Goal: Navigation & Orientation: Find specific page/section

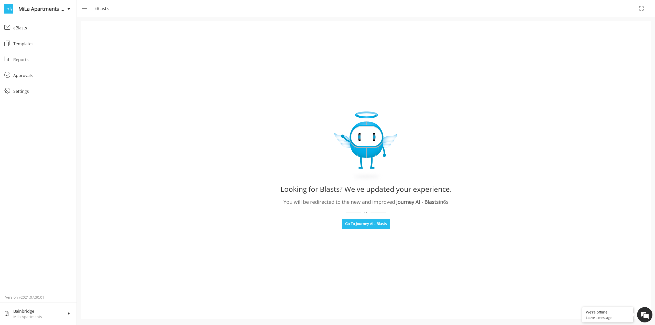
click at [27, 45] on div "Templates" at bounding box center [42, 44] width 59 height 6
click at [31, 27] on div "eBlasts" at bounding box center [42, 28] width 59 height 6
click at [29, 41] on div "Templates" at bounding box center [42, 44] width 59 height 6
click at [85, 8] on icon "menu" at bounding box center [84, 8] width 6 height 6
click at [24, 47] on link "Templates Templates" at bounding box center [38, 44] width 77 height 16
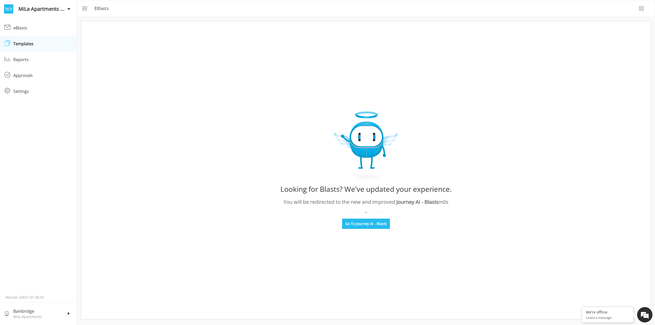
click at [17, 24] on link "eBlasts eBlasts" at bounding box center [38, 28] width 77 height 16
click at [44, 12] on span "MiLa Apartments Property Team" at bounding box center [42, 9] width 49 height 8
click at [16, 46] on div "Templates" at bounding box center [42, 44] width 59 height 6
click at [68, 320] on li "Bainbridge Mila Apartments" at bounding box center [38, 314] width 77 height 23
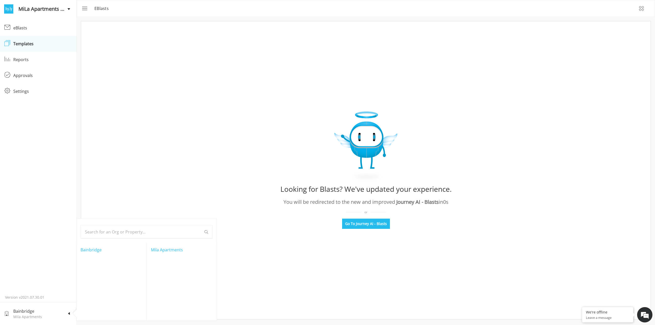
click at [35, 194] on div at bounding box center [327, 162] width 655 height 325
click at [57, 315] on p "Mila Apartments" at bounding box center [40, 317] width 54 height 5
click at [209, 165] on div at bounding box center [327, 162] width 655 height 325
click at [21, 42] on div "Templates" at bounding box center [42, 44] width 59 height 6
click at [29, 77] on div "Approvals" at bounding box center [42, 75] width 59 height 6
